Goal: Information Seeking & Learning: Learn about a topic

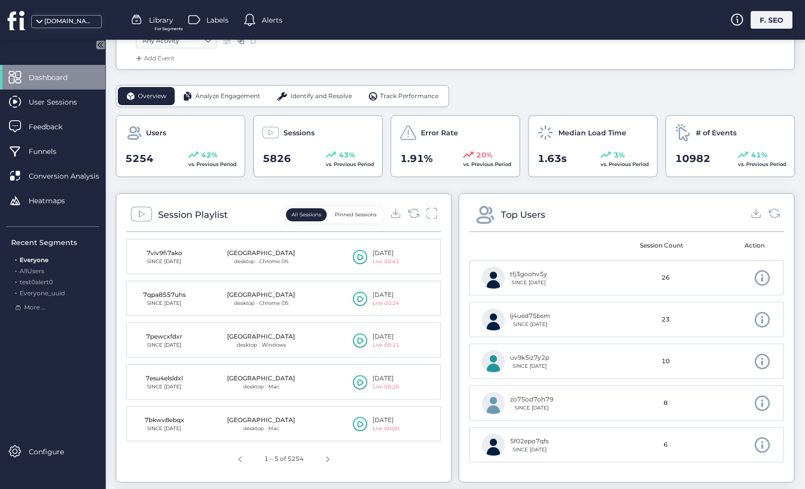
scroll to position [231, 0]
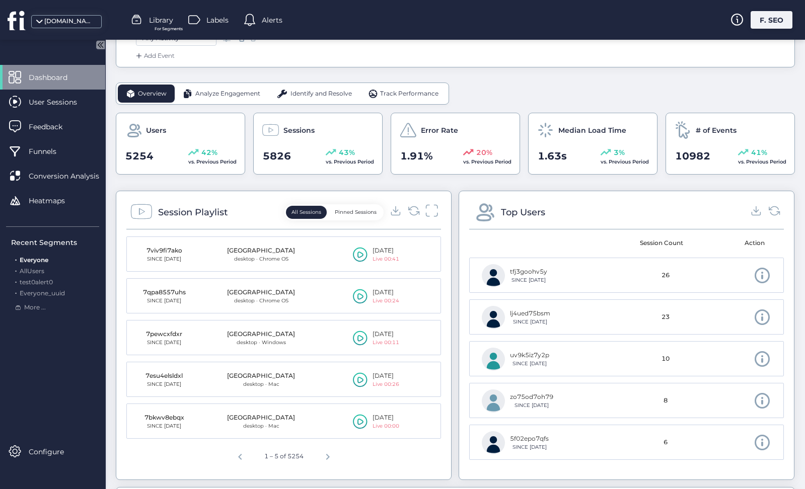
click at [429, 210] on icon at bounding box center [431, 211] width 13 height 14
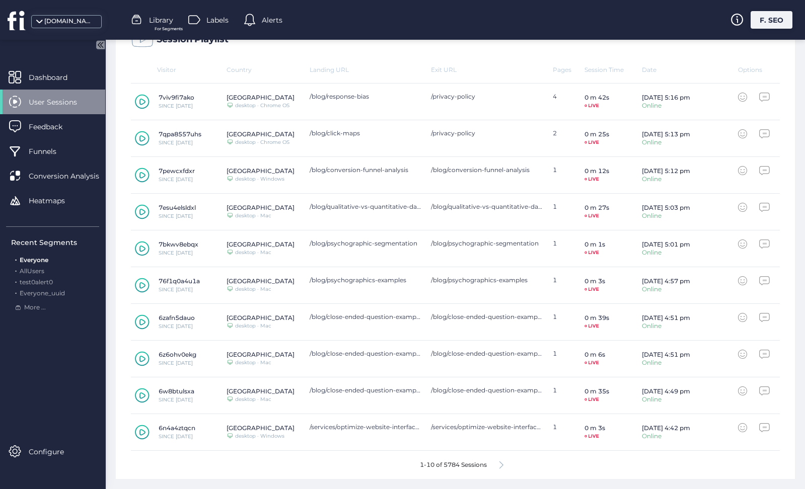
scroll to position [297, 0]
click at [503, 463] on icon at bounding box center [501, 466] width 4 height 8
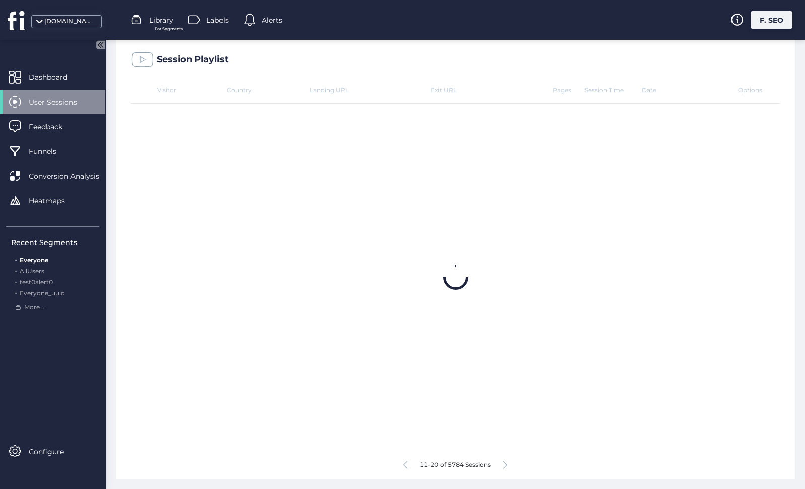
scroll to position [277, 0]
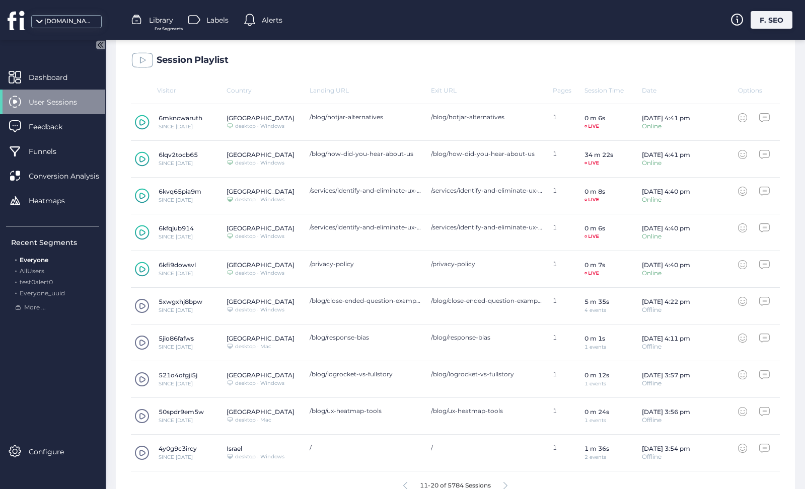
click at [508, 464] on div "4y0g9c3ircy SINCE [DATE] Israel Desktop/Laptop desktop · Windows / / 1 1 m 36s …" at bounding box center [455, 453] width 649 height 37
click at [508, 478] on div "11-20 of 5784 Sessions" at bounding box center [455, 485] width 649 height 28
click at [508, 480] on div "11-20 of 5784 Sessions" at bounding box center [455, 485] width 649 height 28
click at [507, 482] on icon at bounding box center [505, 486] width 4 height 8
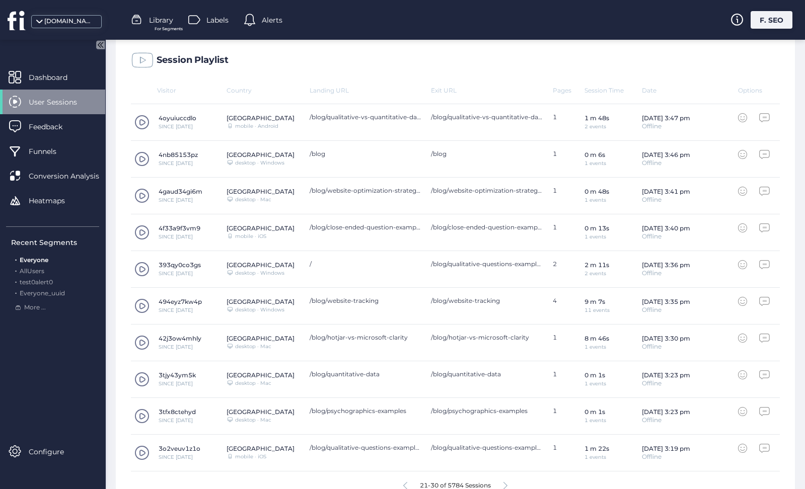
click at [142, 307] on span at bounding box center [141, 305] width 15 height 15
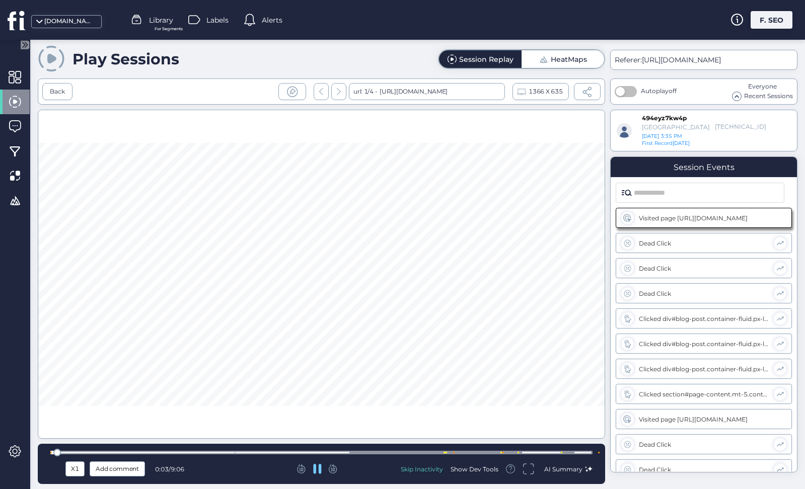
click at [355, 452] on div at bounding box center [321, 453] width 542 height 4
click at [420, 450] on div at bounding box center [321, 453] width 542 height 8
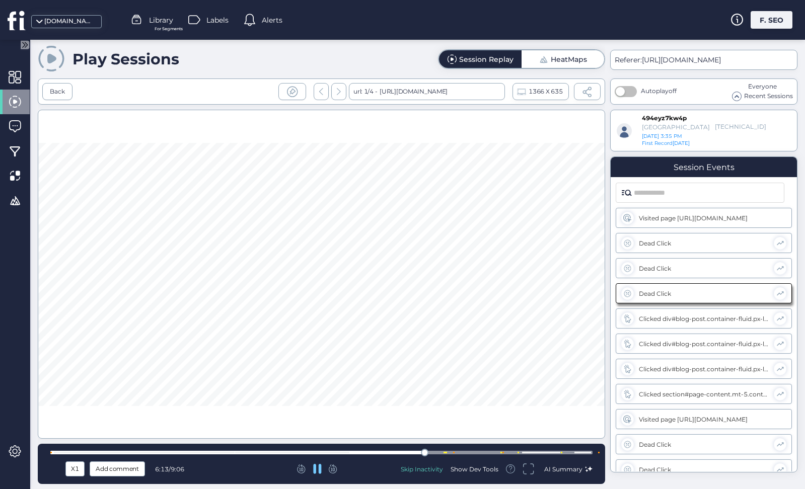
click at [439, 450] on div at bounding box center [321, 453] width 542 height 8
click at [459, 453] on div at bounding box center [321, 453] width 542 height 4
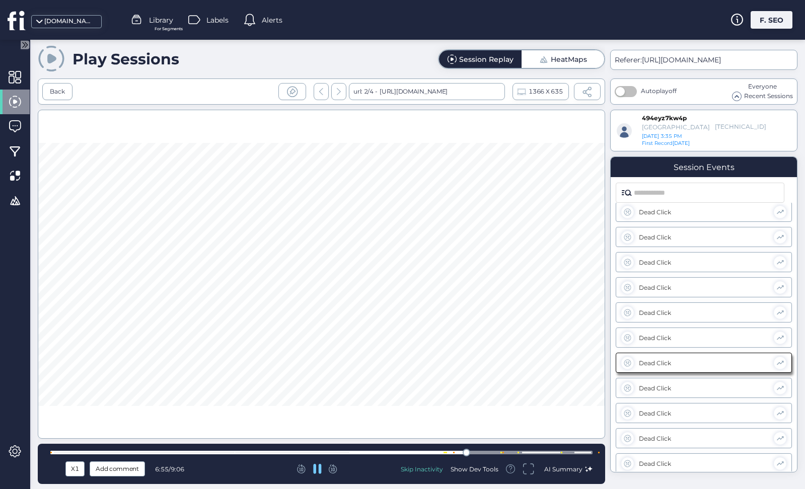
click at [491, 451] on div at bounding box center [321, 453] width 542 height 4
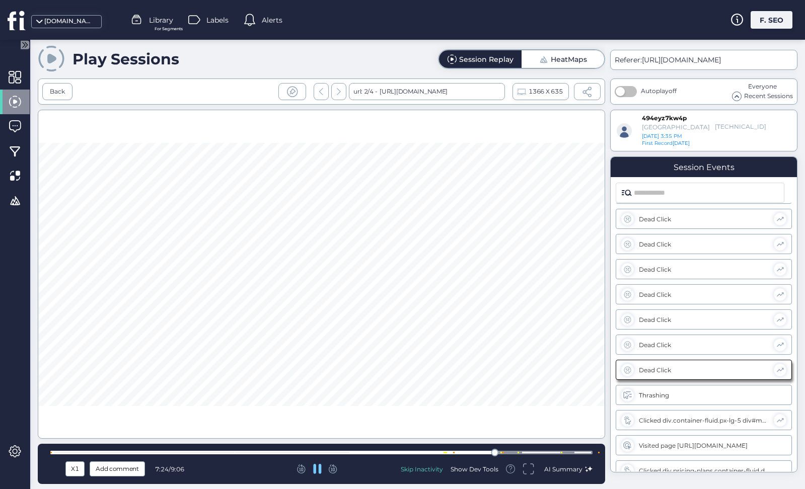
scroll to position [660, 0]
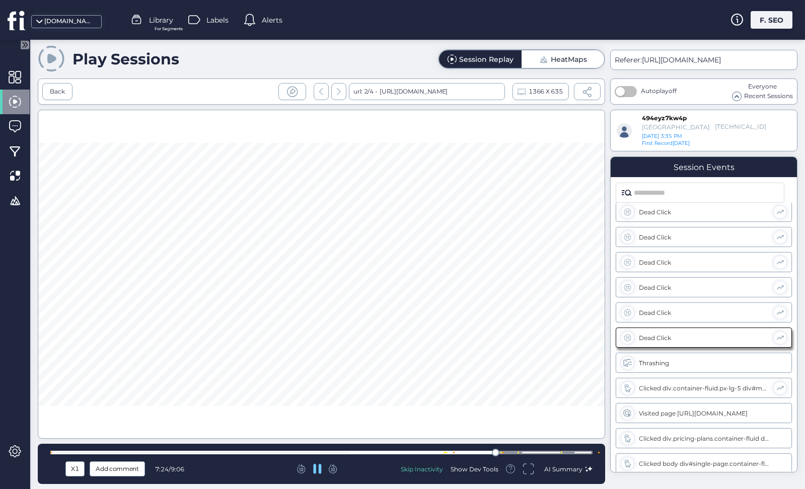
click at [508, 451] on div at bounding box center [321, 453] width 542 height 4
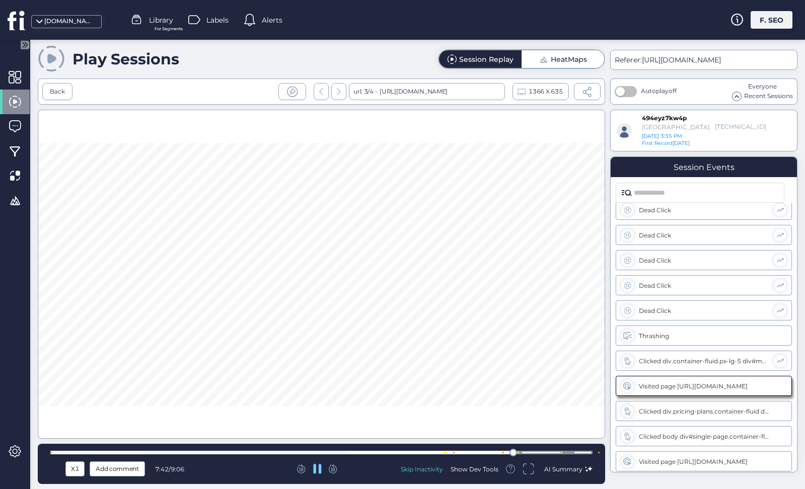
click at [520, 451] on div at bounding box center [321, 453] width 542 height 4
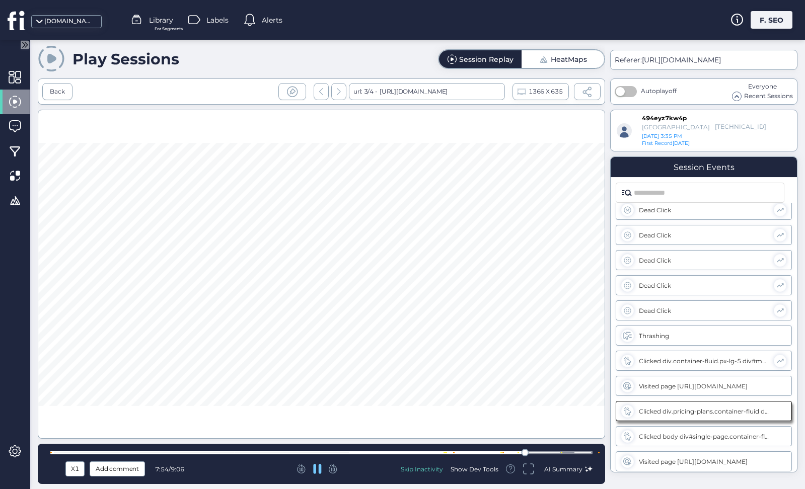
click at [566, 451] on div at bounding box center [321, 453] width 542 height 4
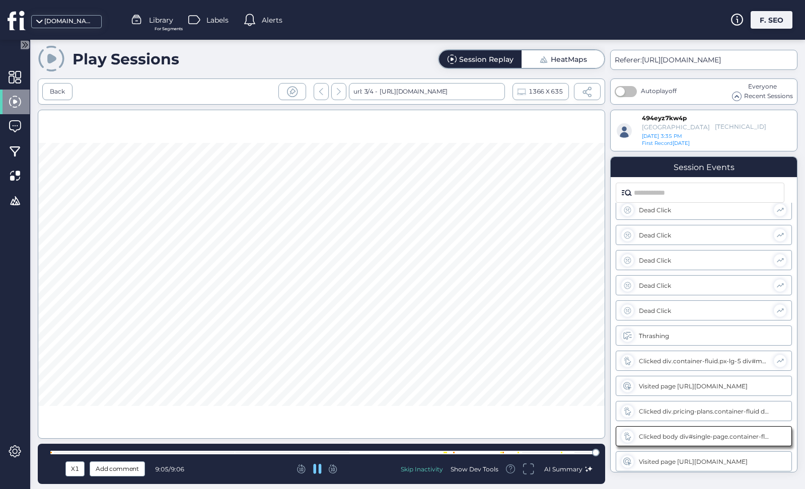
click at [316, 471] on icon at bounding box center [317, 469] width 8 height 10
click at [61, 91] on div "Back" at bounding box center [57, 92] width 15 height 10
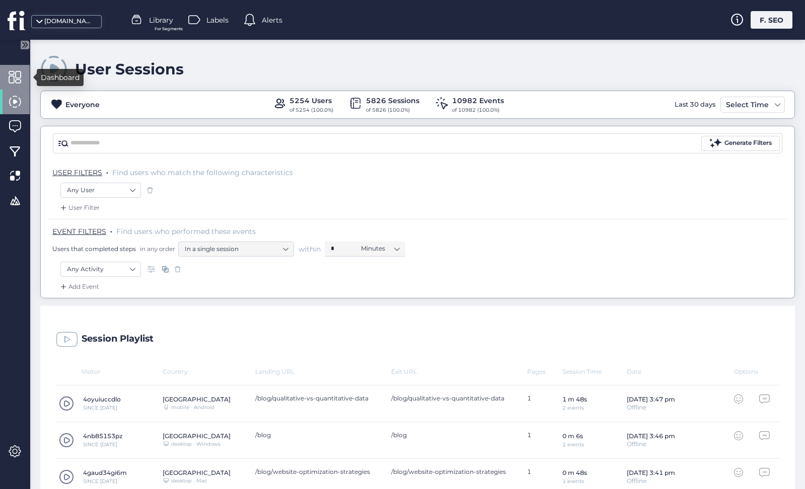
click at [26, 82] on div at bounding box center [15, 77] width 30 height 25
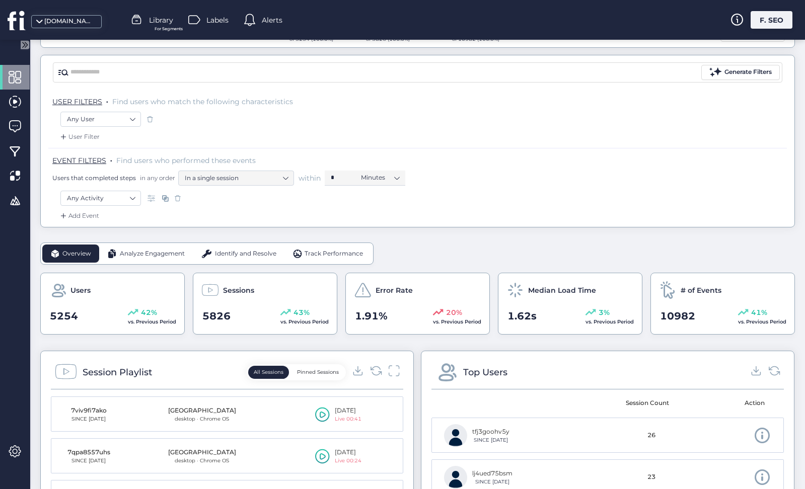
scroll to position [133, 0]
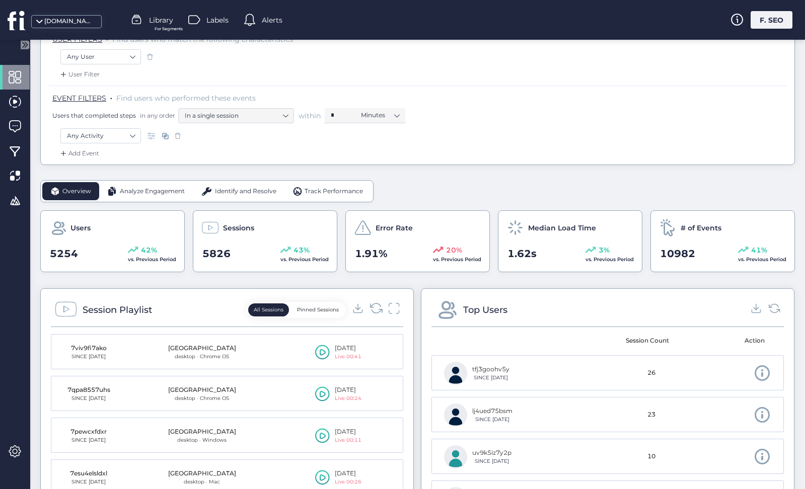
click at [376, 305] on icon at bounding box center [376, 308] width 14 height 14
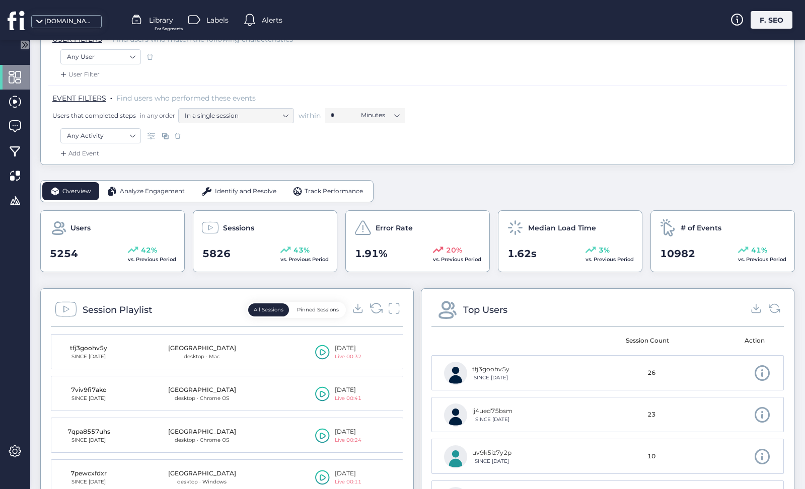
click at [376, 305] on icon at bounding box center [376, 308] width 14 height 14
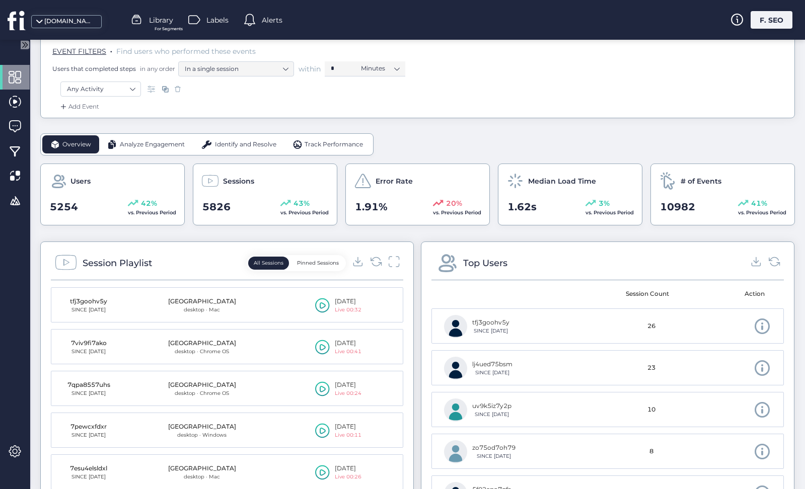
scroll to position [203, 0]
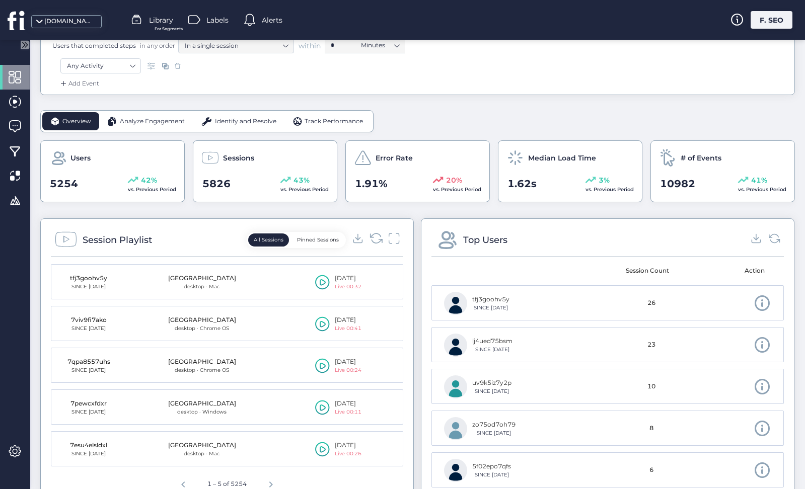
click at [380, 235] on icon at bounding box center [376, 238] width 12 height 10
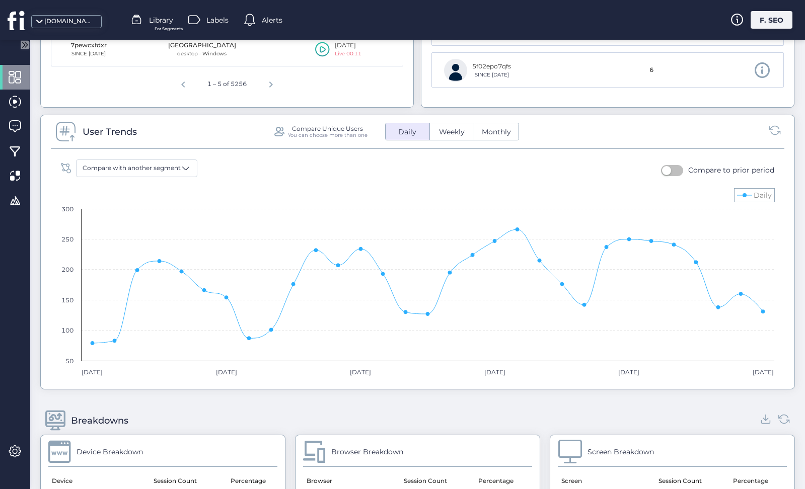
scroll to position [620, 0]
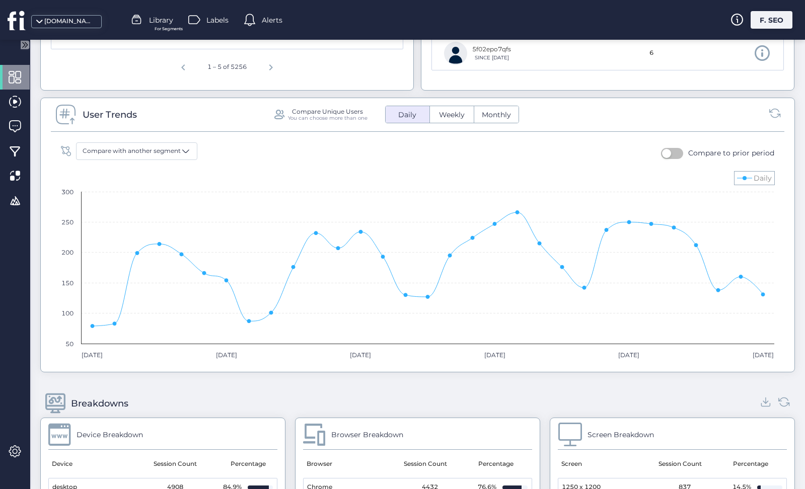
click at [678, 154] on button "button" at bounding box center [672, 153] width 22 height 11
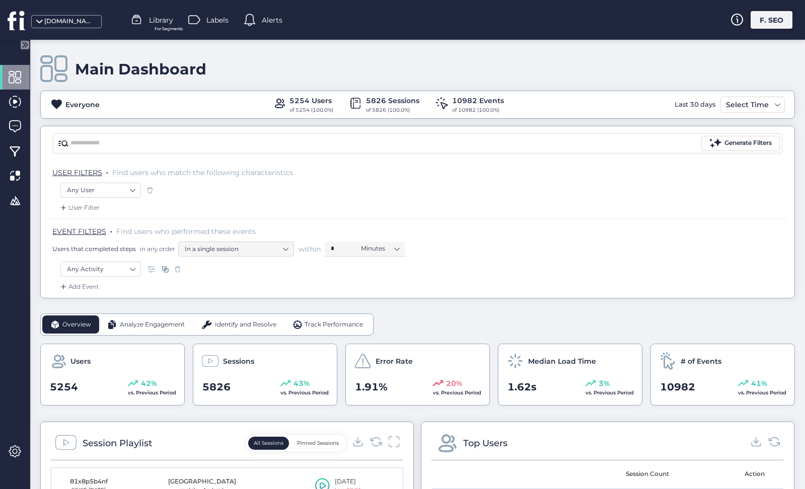
scroll to position [0, 0]
